Goal: Task Accomplishment & Management: Manage account settings

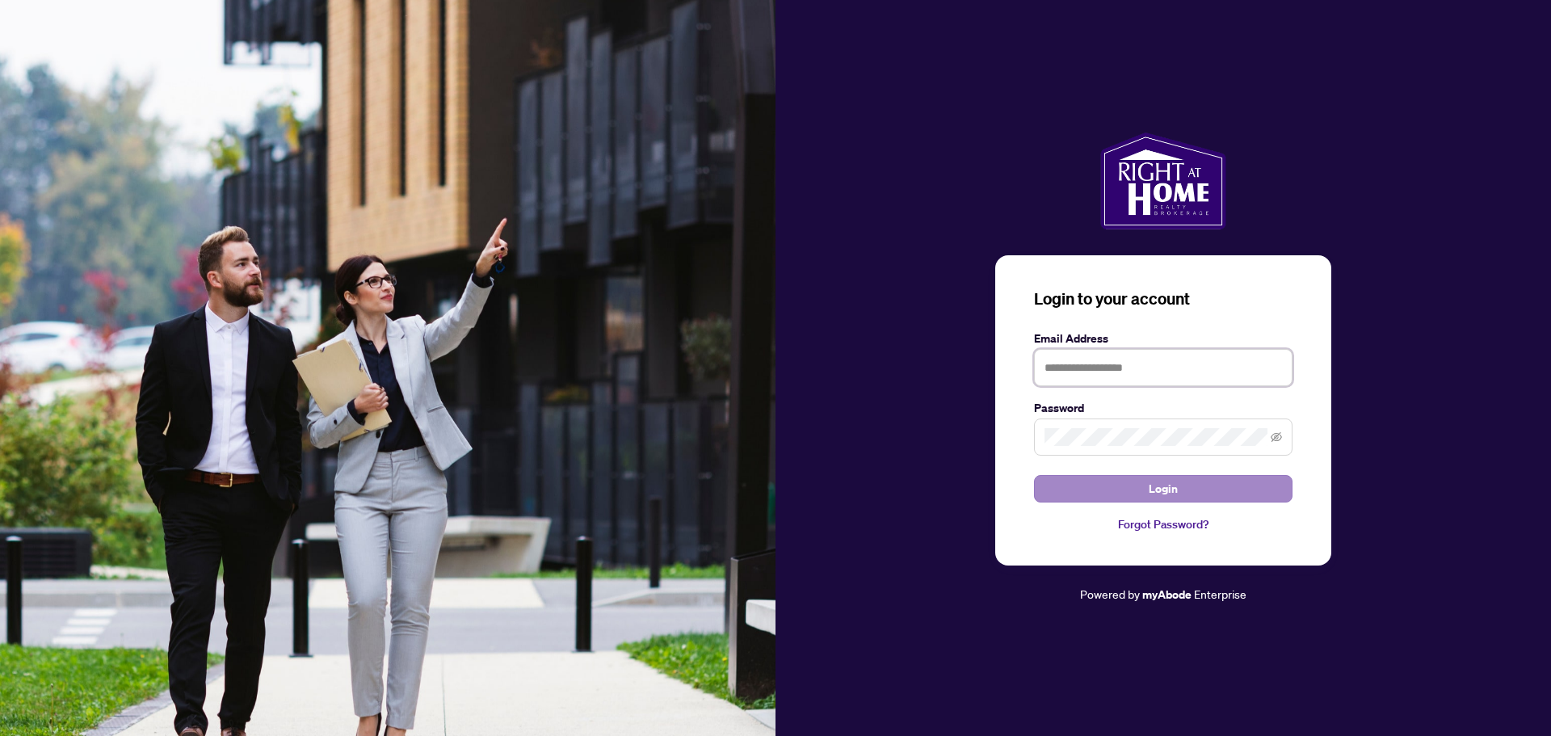
type input "**********"
click at [1157, 487] on span "Login" at bounding box center [1163, 489] width 29 height 26
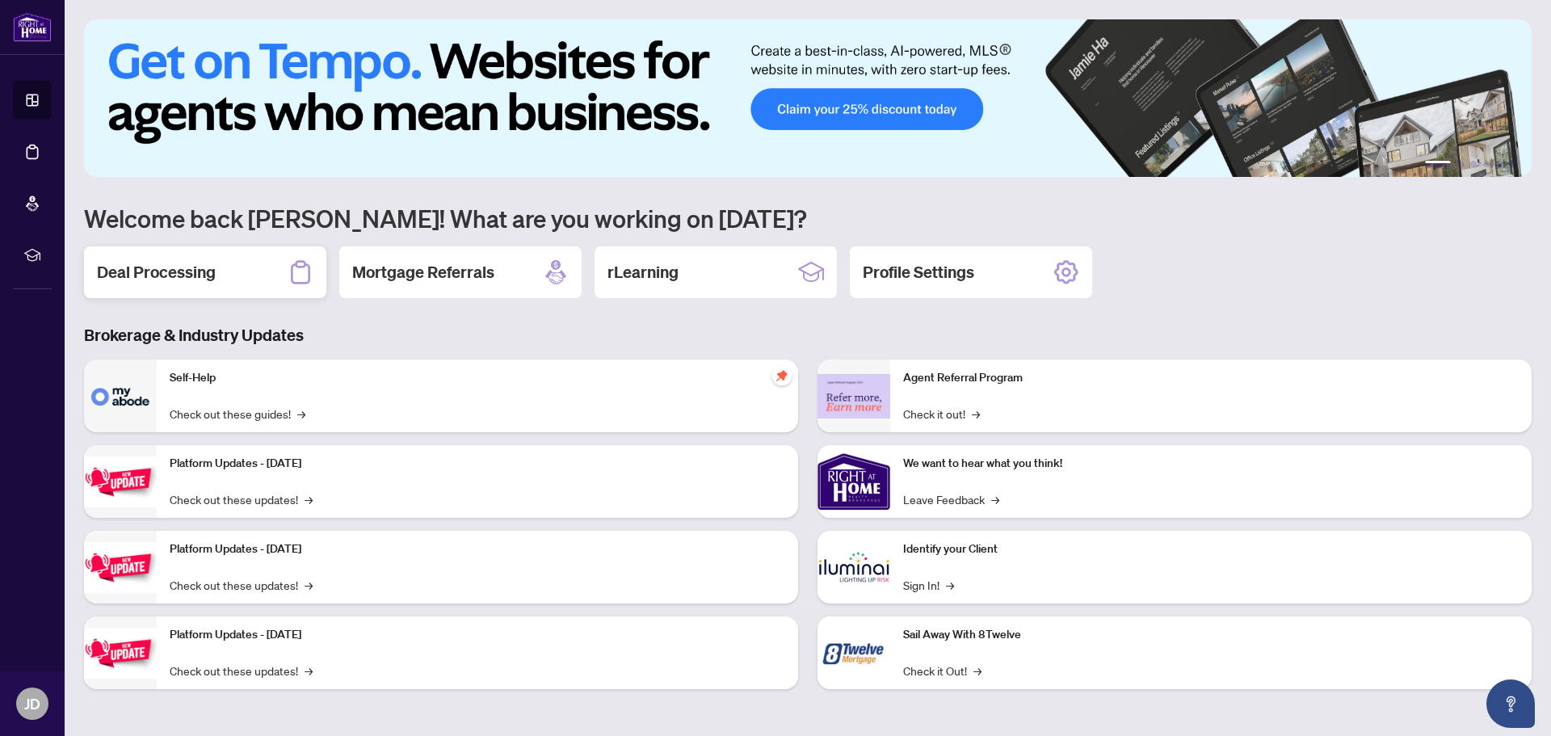
click at [221, 276] on div "Deal Processing" at bounding box center [205, 272] width 242 height 52
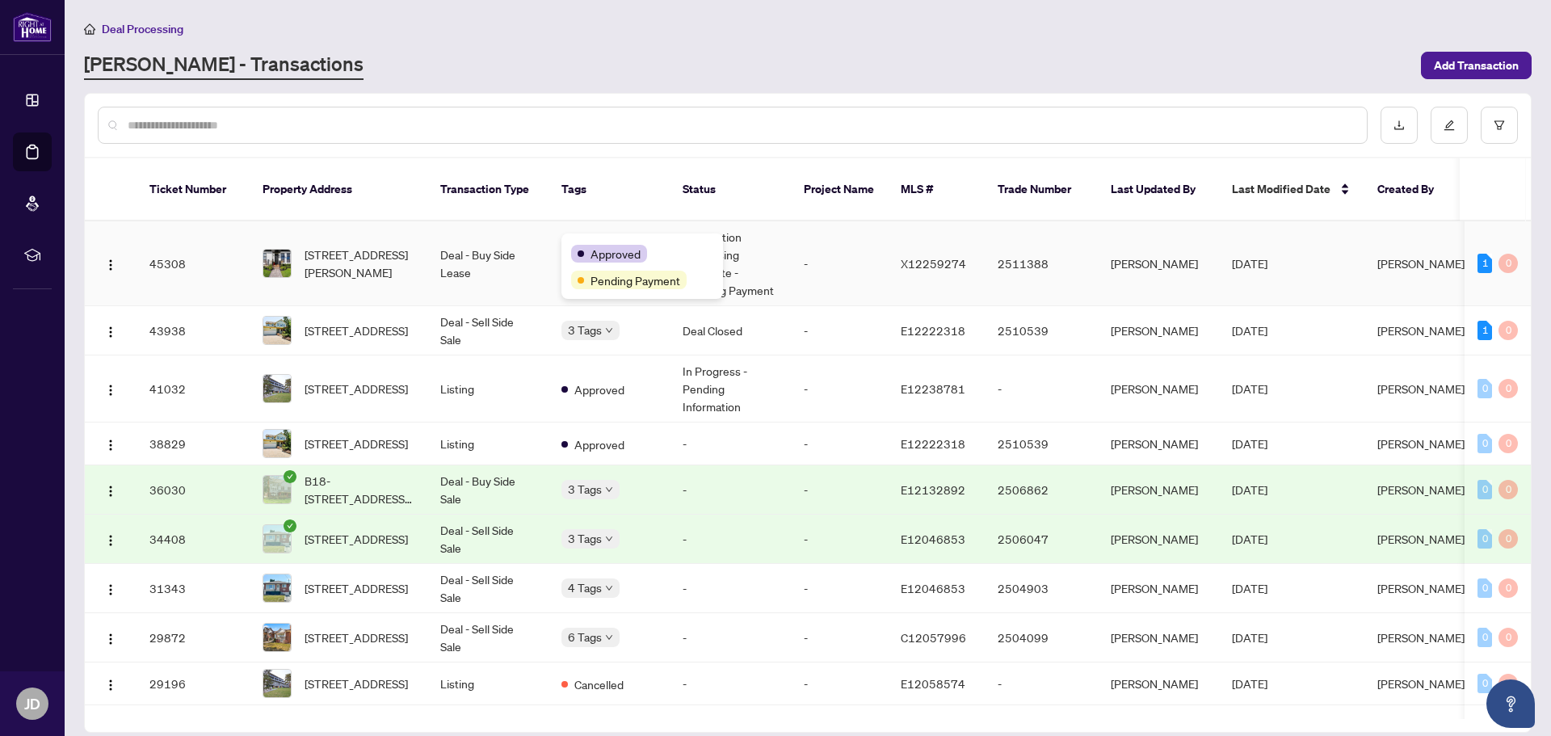
click at [578, 243] on div "Approved" at bounding box center [642, 252] width 142 height 19
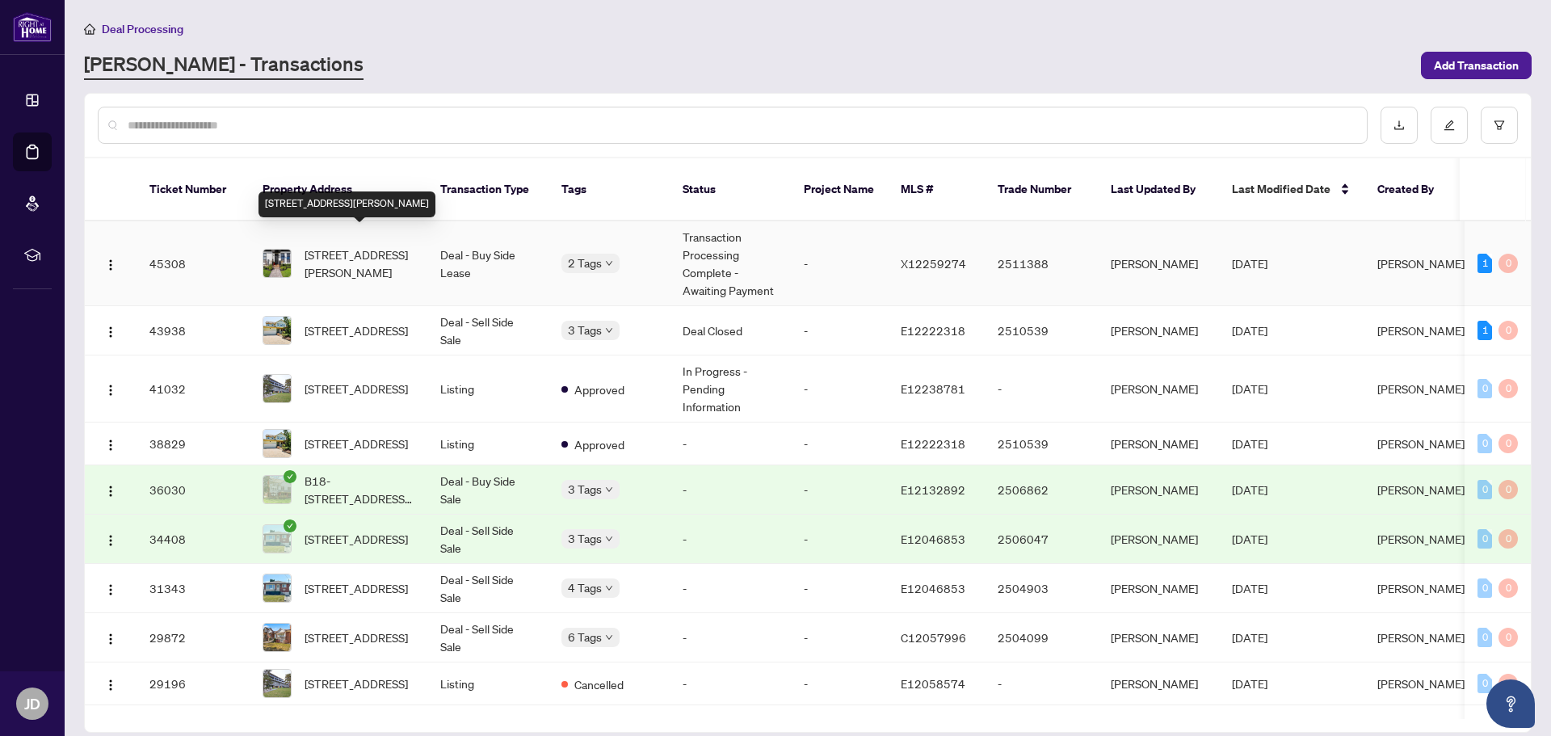
click at [360, 253] on span "[STREET_ADDRESS][PERSON_NAME]" at bounding box center [360, 264] width 110 height 36
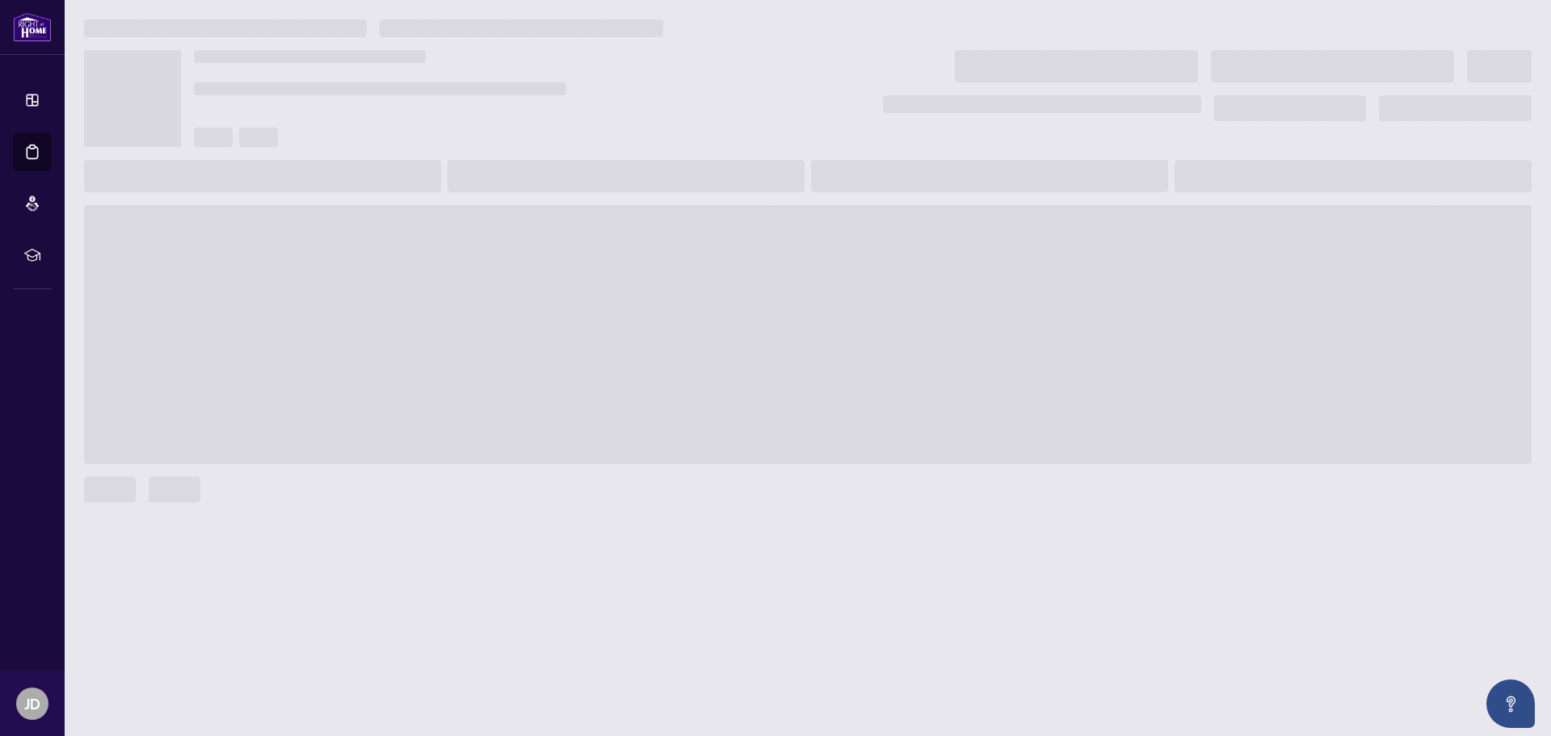
click at [360, 253] on span at bounding box center [808, 334] width 1448 height 259
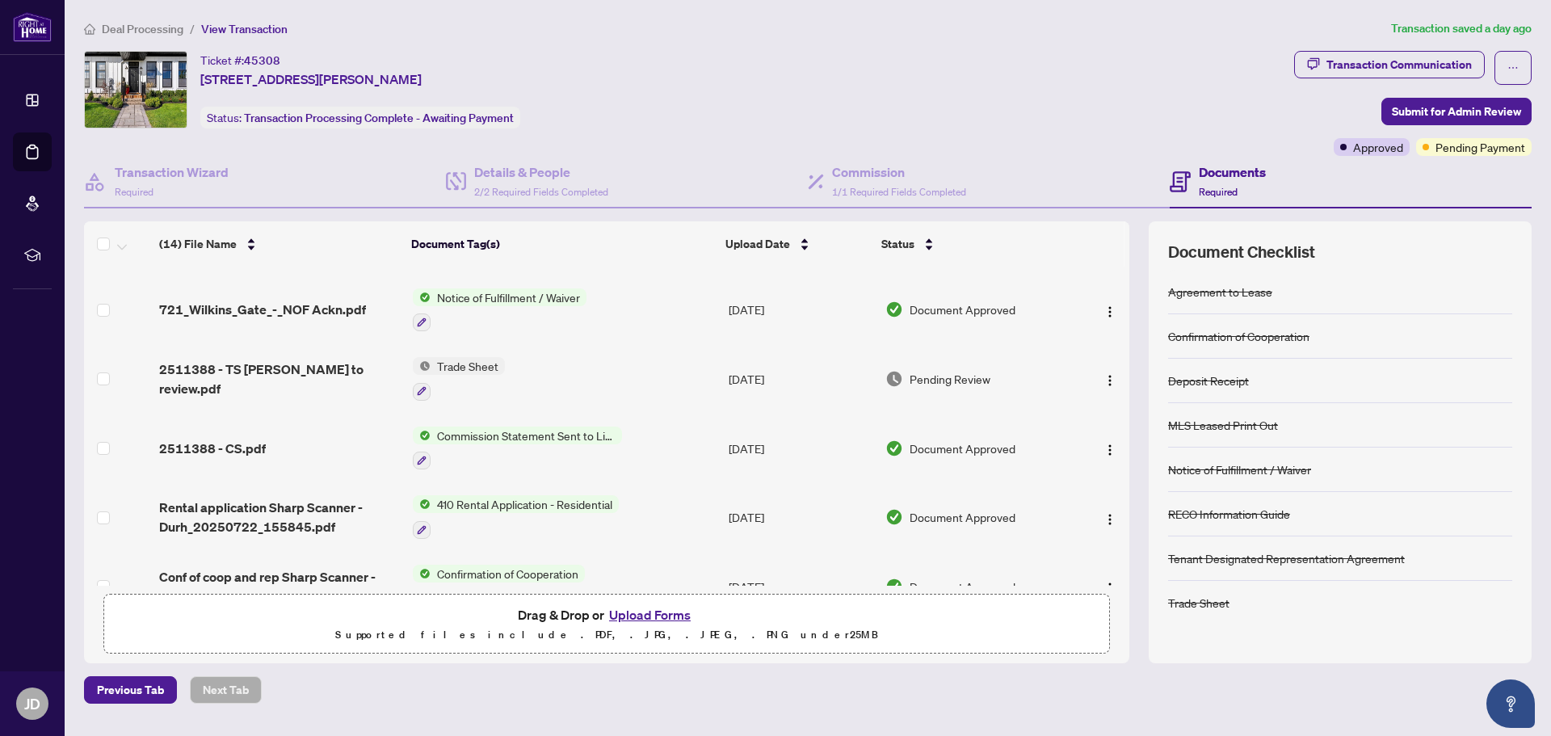
scroll to position [333, 0]
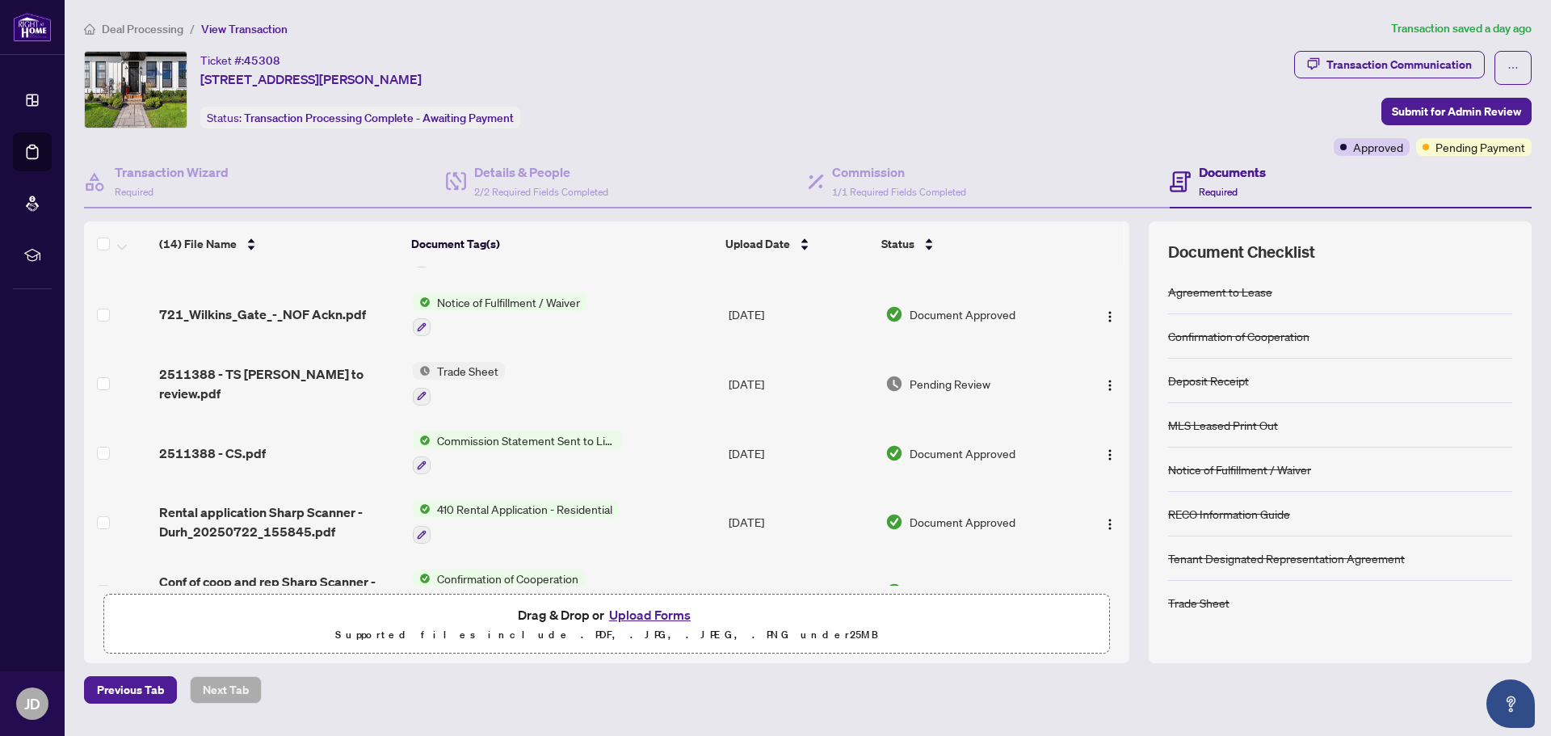
click at [452, 368] on span "Trade Sheet" at bounding box center [468, 371] width 74 height 18
click at [416, 448] on span "Trade Sheet" at bounding box center [422, 448] width 74 height 18
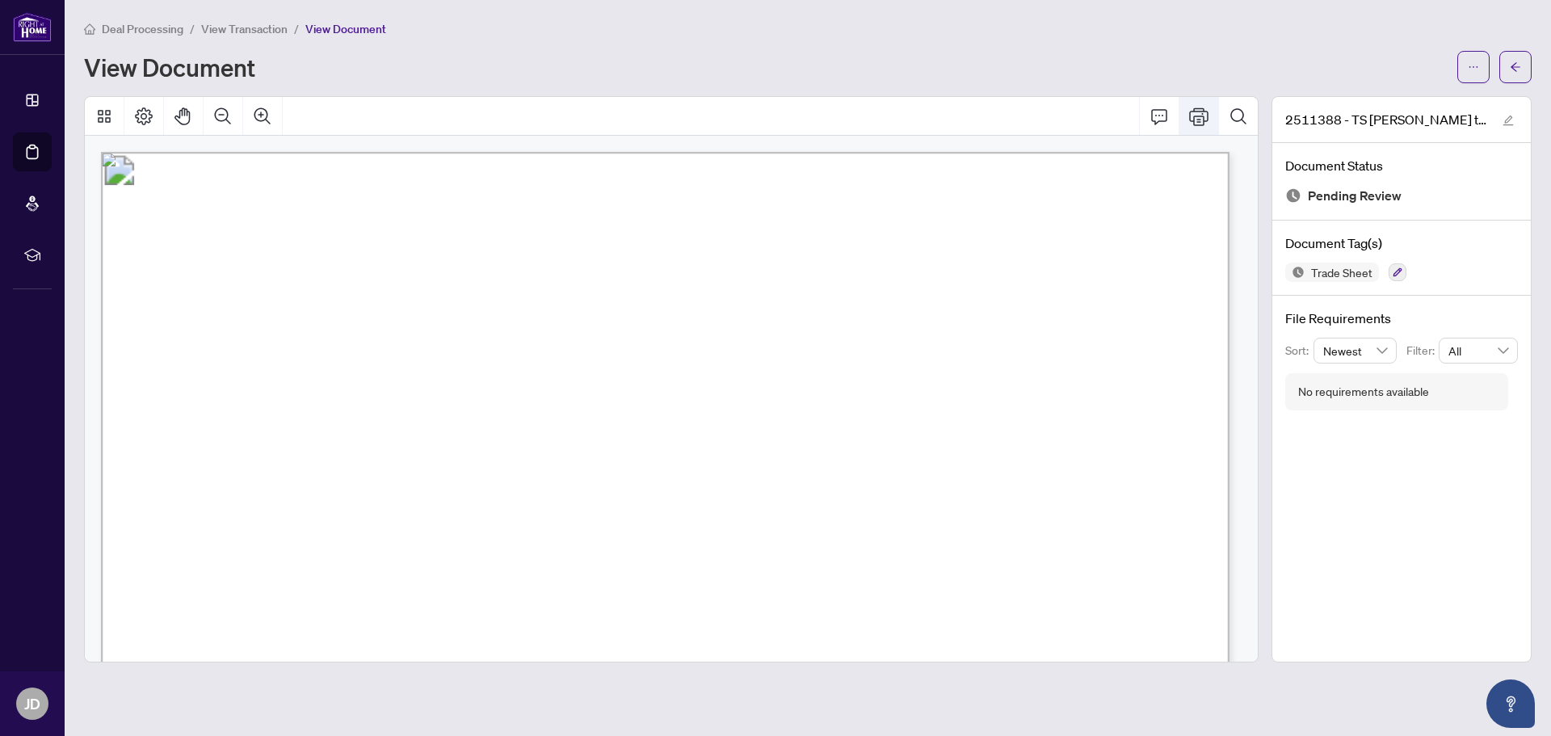
click at [1198, 110] on icon "Print" at bounding box center [1198, 116] width 19 height 18
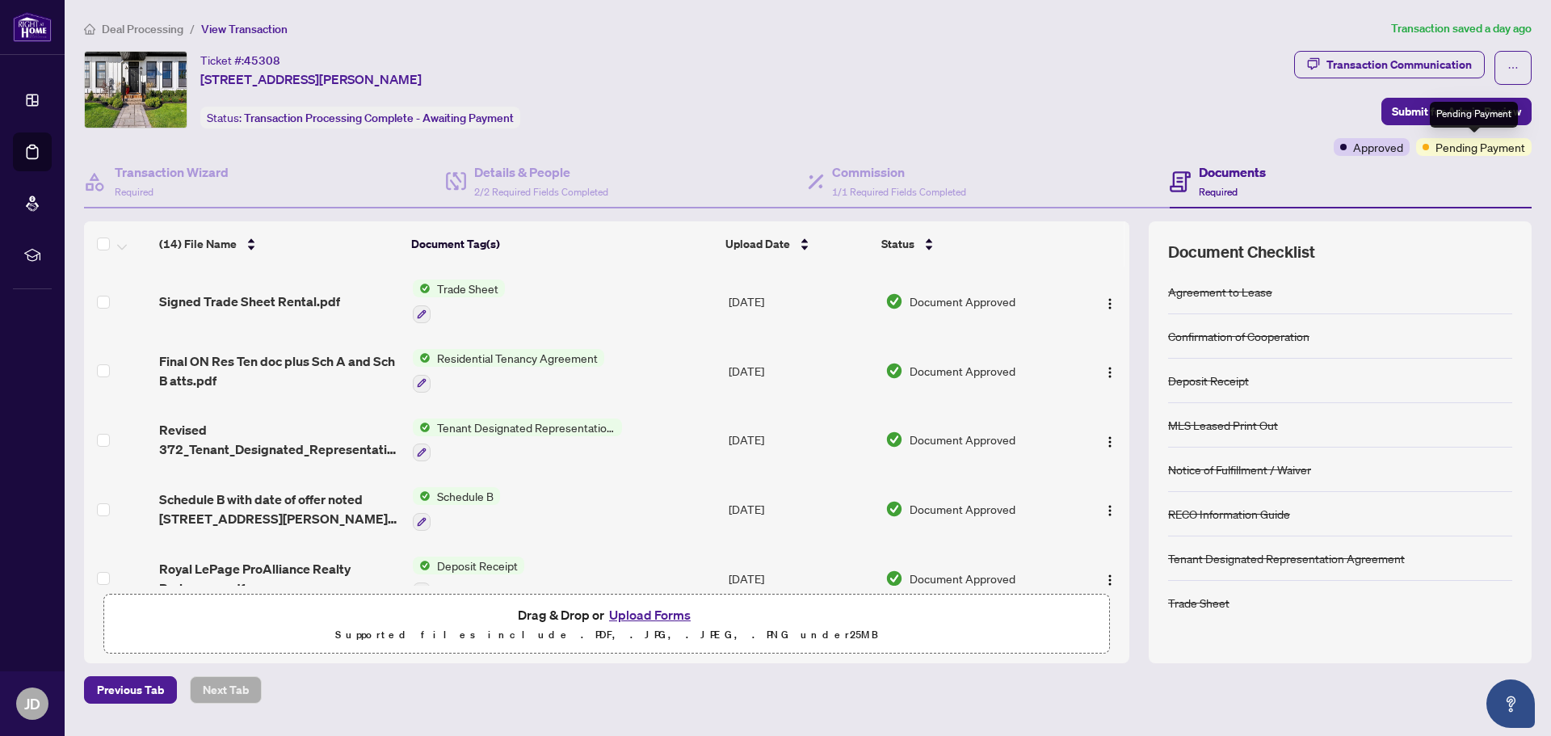
click at [1482, 147] on span "Pending Payment" at bounding box center [1480, 147] width 90 height 18
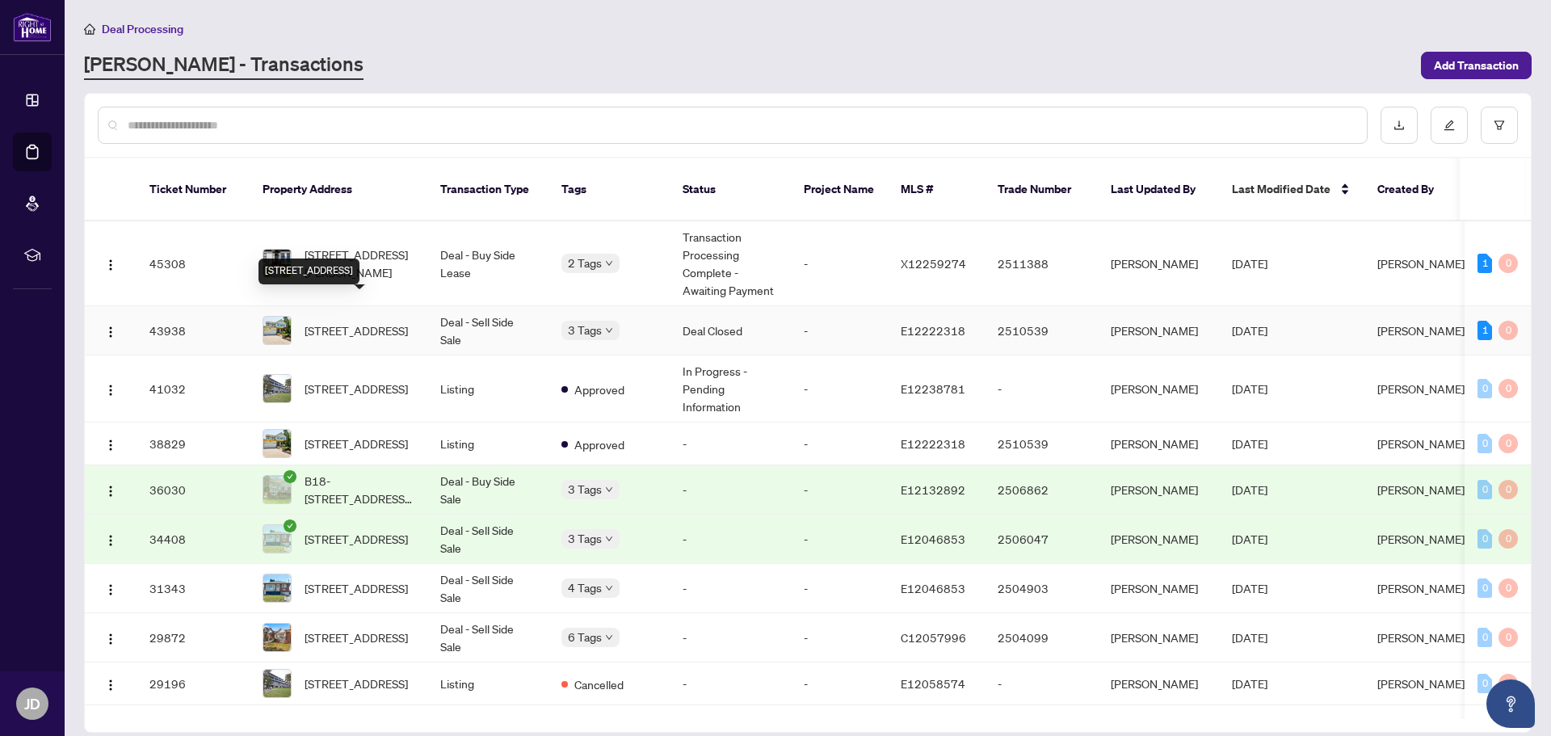
click at [347, 322] on span "[STREET_ADDRESS]" at bounding box center [356, 331] width 103 height 18
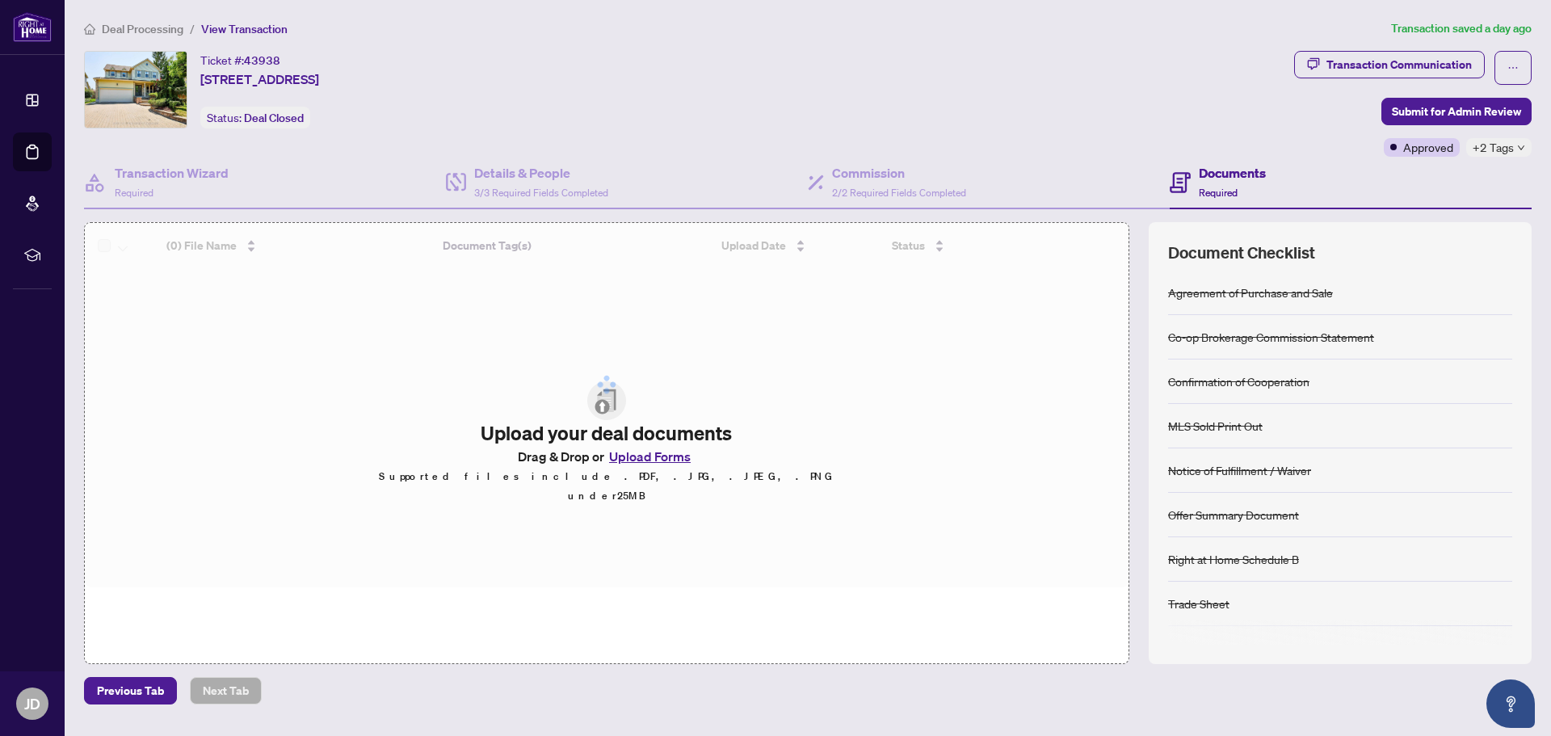
click at [347, 313] on div at bounding box center [607, 384] width 1044 height 323
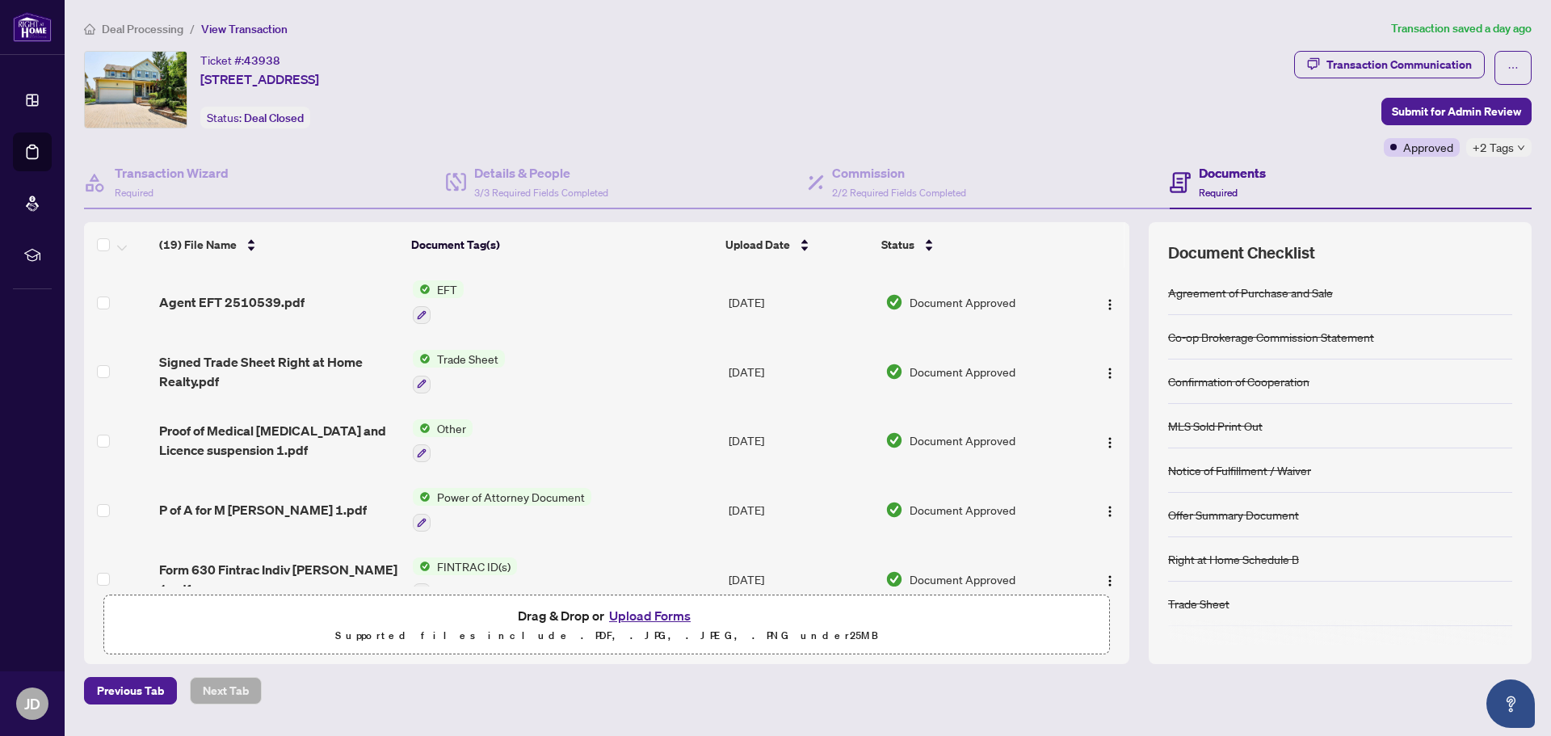
click at [441, 292] on span "EFT" at bounding box center [447, 289] width 33 height 18
click at [389, 372] on span "EFT" at bounding box center [381, 369] width 33 height 18
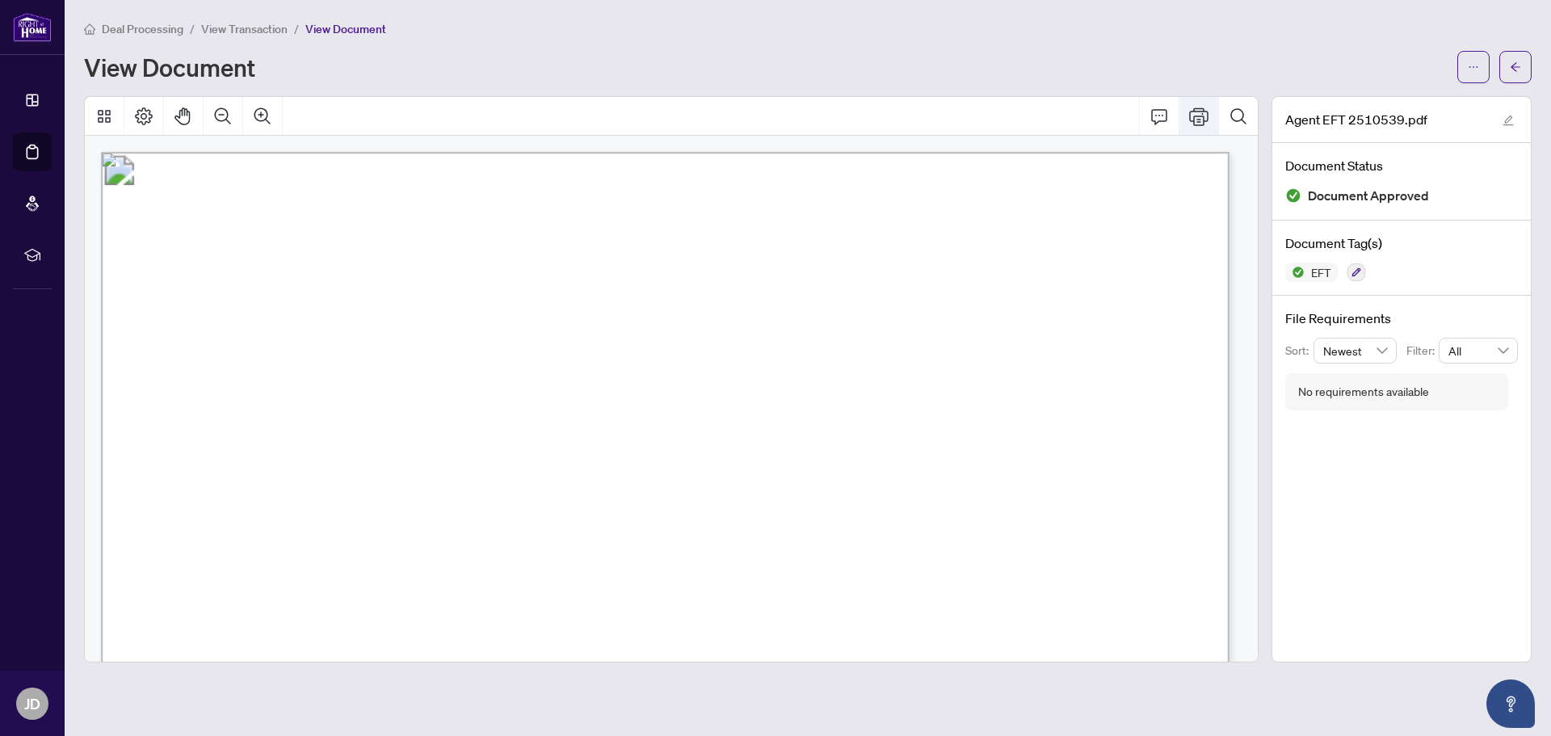
click at [1194, 116] on icon "Print" at bounding box center [1198, 116] width 19 height 18
click at [1195, 114] on icon "Print" at bounding box center [1198, 116] width 19 height 19
click at [107, 115] on icon "Thumbnails" at bounding box center [104, 116] width 19 height 19
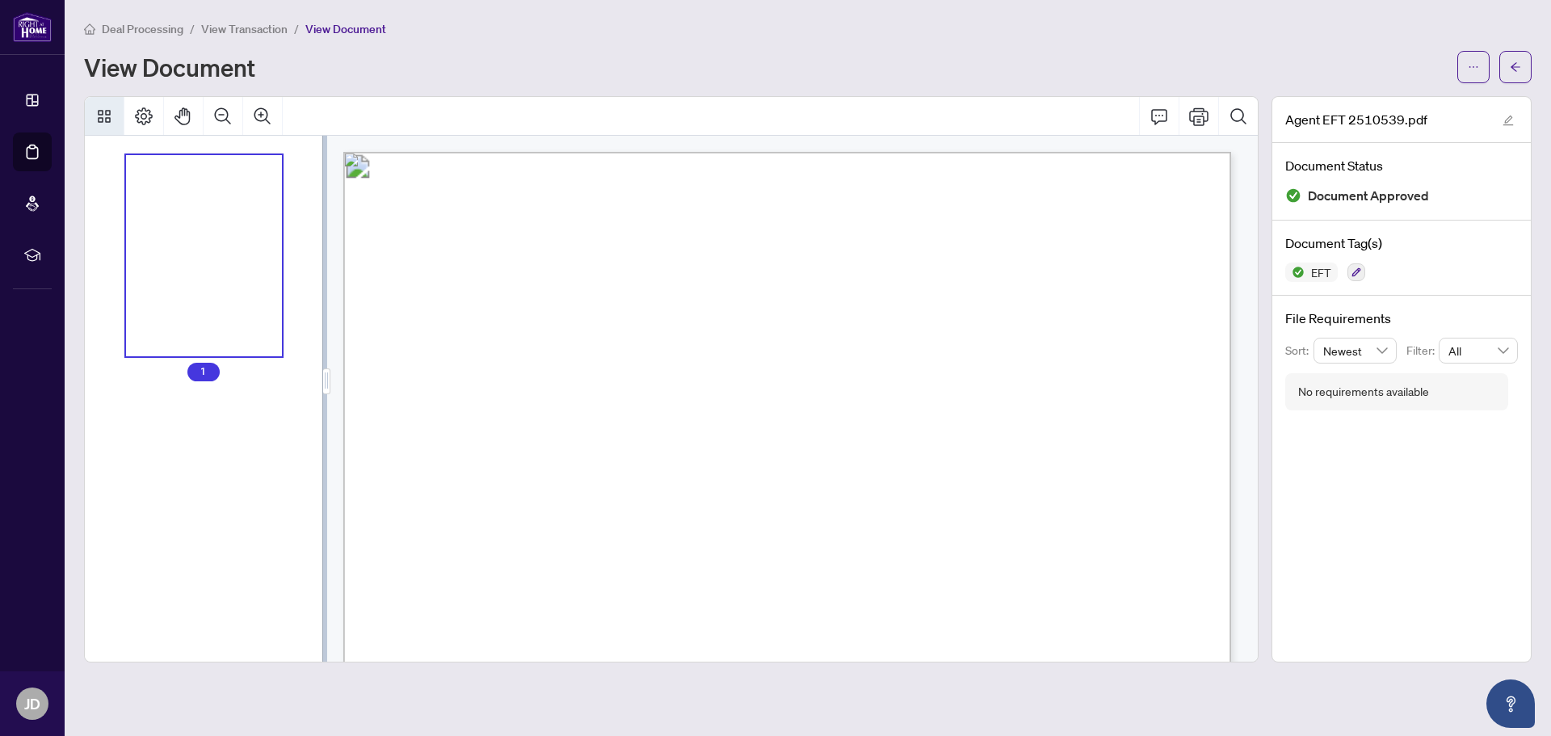
click at [109, 115] on icon "Thumbnails" at bounding box center [104, 116] width 19 height 19
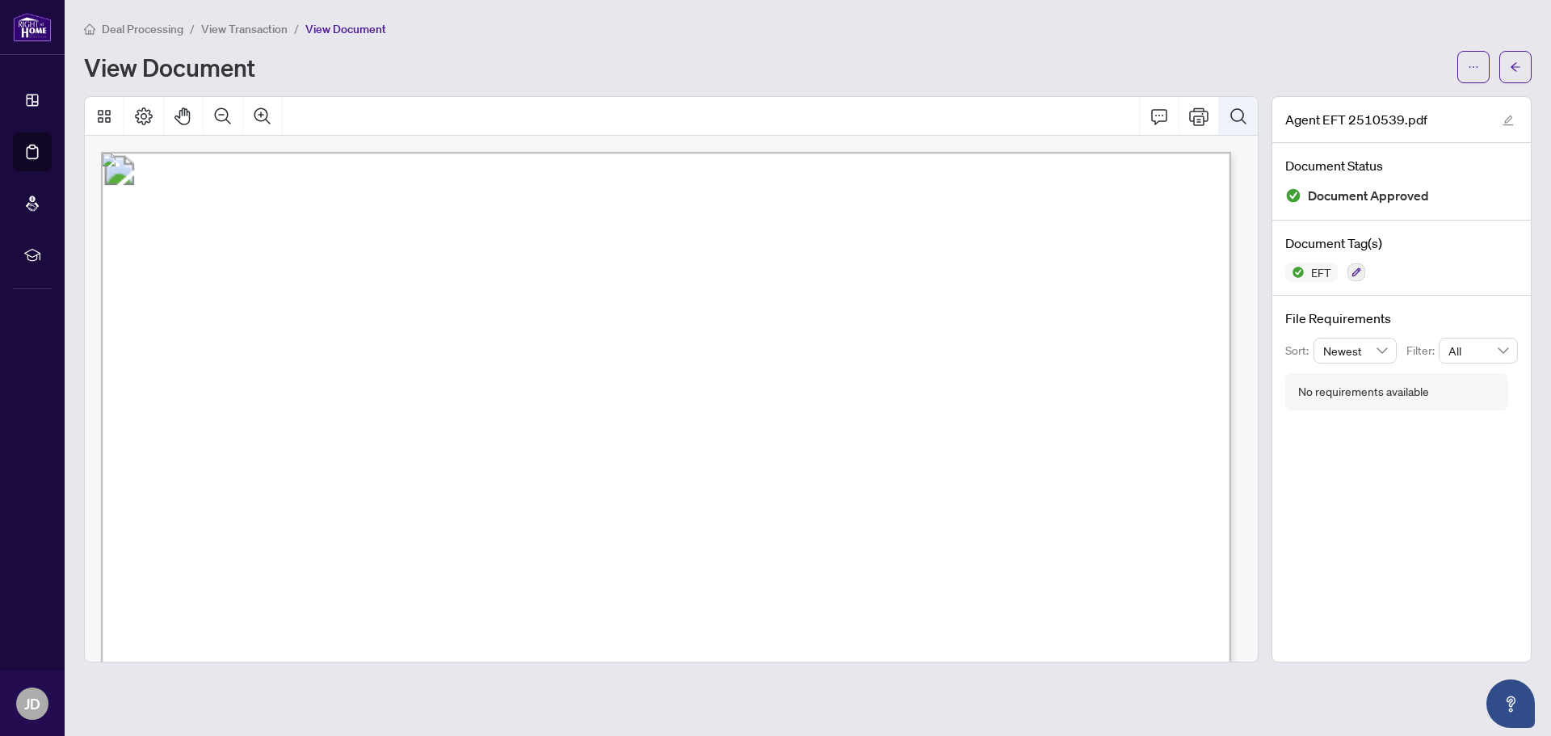
click at [1238, 112] on icon "Search Document" at bounding box center [1238, 116] width 19 height 19
click at [749, 61] on div "View Document" at bounding box center [766, 67] width 1364 height 26
click at [147, 116] on icon "Page Layout" at bounding box center [143, 116] width 19 height 19
click at [102, 116] on icon "Thumbnails" at bounding box center [104, 116] width 13 height 13
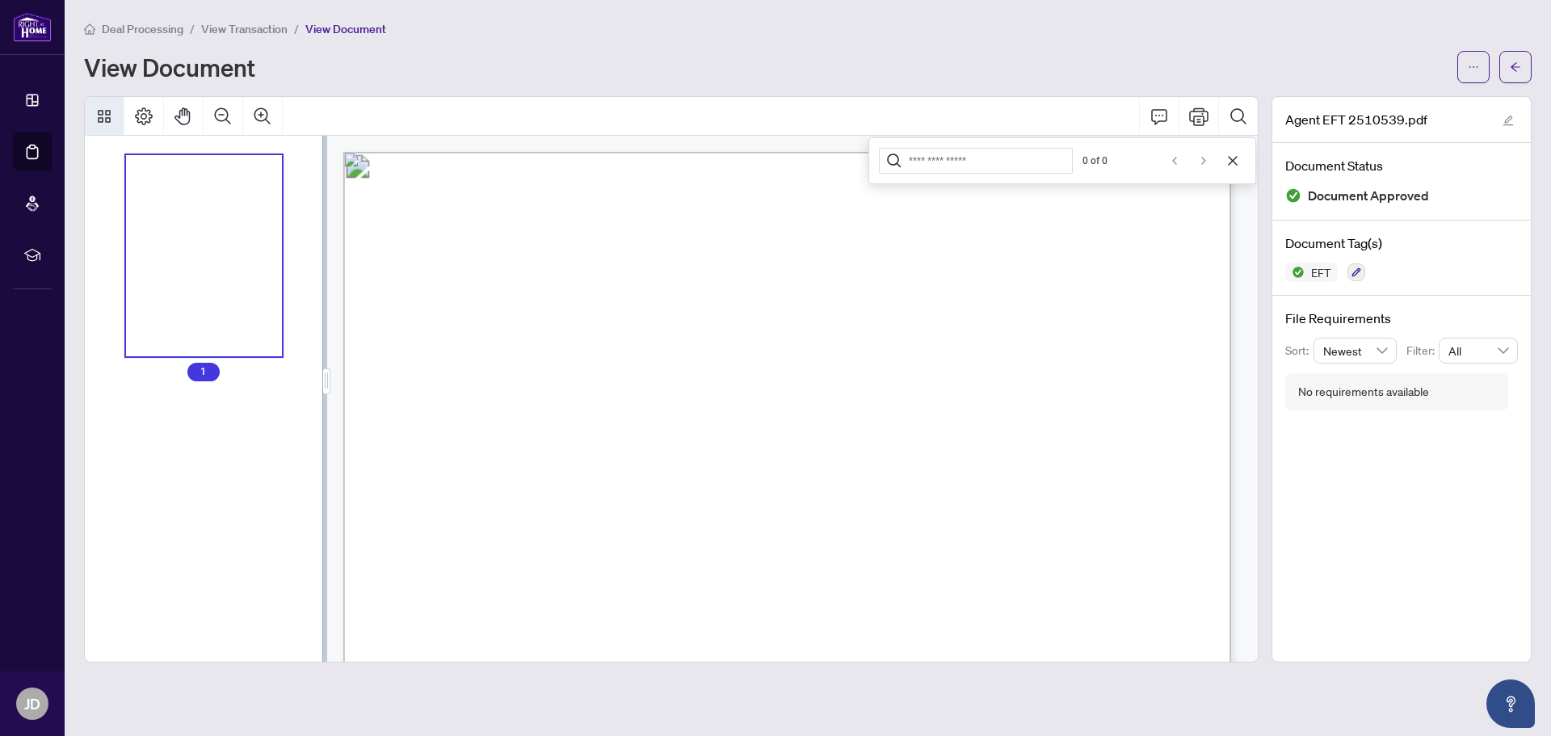
click at [102, 116] on icon "Thumbnails" at bounding box center [104, 116] width 13 height 13
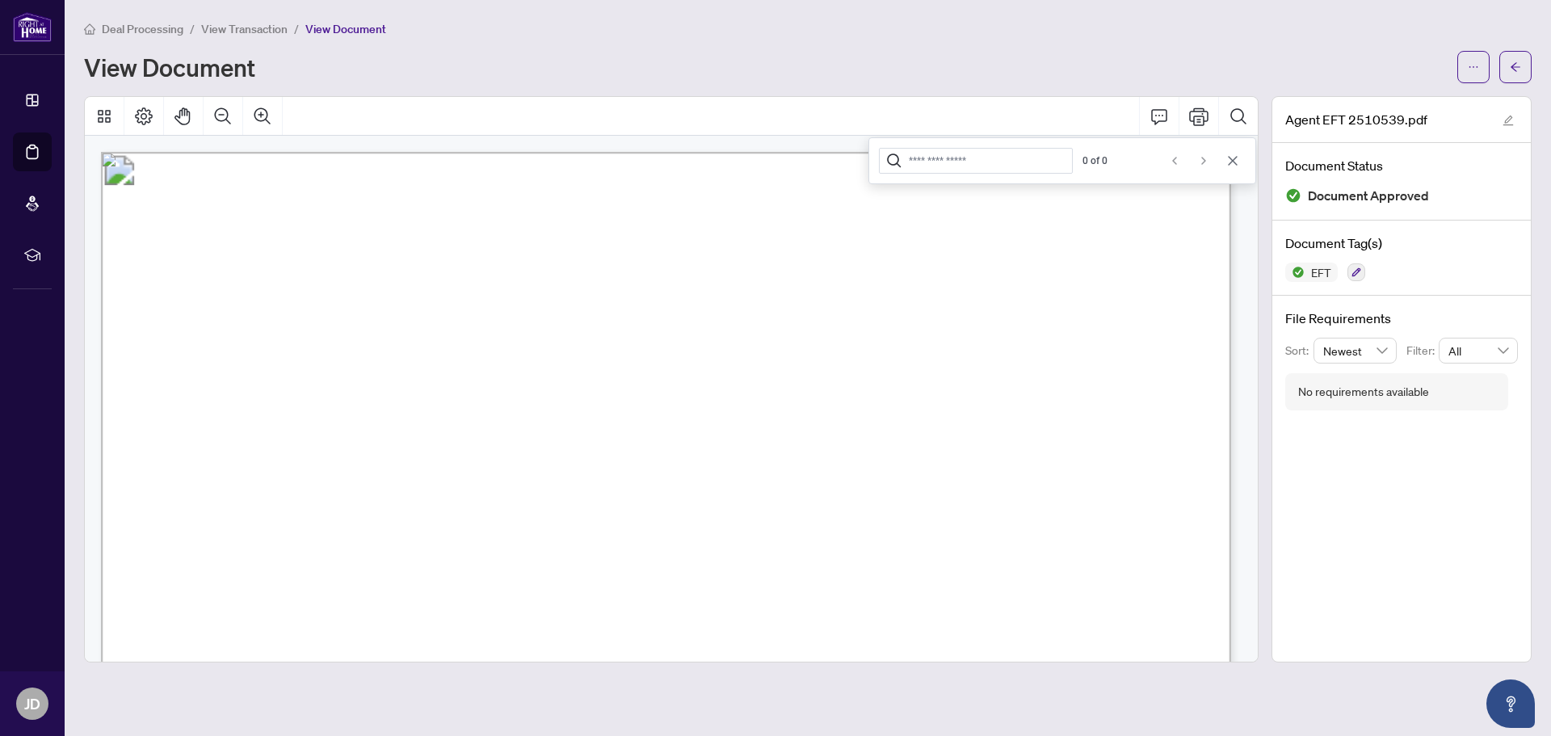
click at [1233, 161] on icon "Cancel" at bounding box center [1232, 160] width 9 height 9
